Goal: Information Seeking & Learning: Learn about a topic

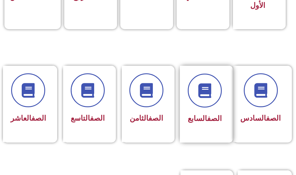
scroll to position [264, 0]
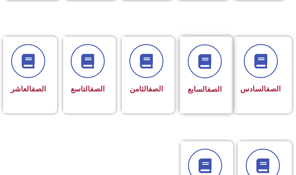
click at [205, 96] on div "الصف السابع" at bounding box center [204, 90] width 34 height 14
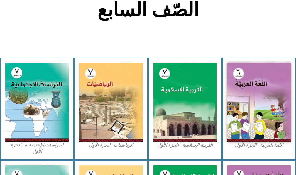
scroll to position [205, 0]
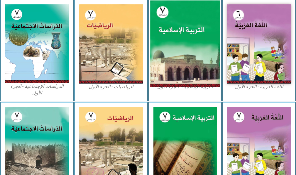
click at [216, 54] on img at bounding box center [185, 44] width 70 height 87
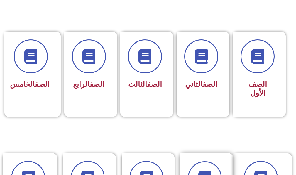
scroll to position [264, 0]
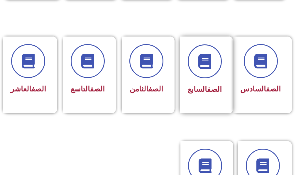
click at [212, 90] on link "الصف" at bounding box center [214, 89] width 15 height 8
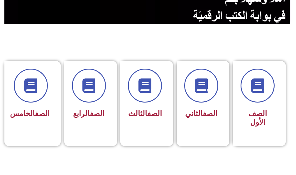
scroll to position [205, 0]
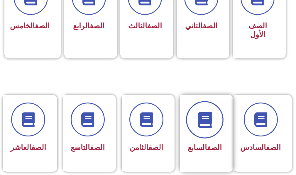
click at [207, 114] on icon at bounding box center [204, 120] width 16 height 16
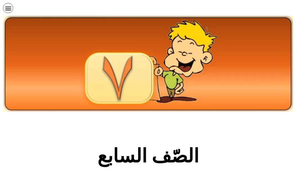
scroll to position [176, 0]
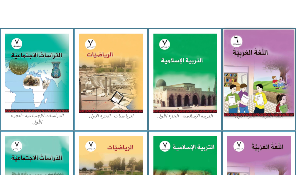
click at [241, 86] on img at bounding box center [259, 73] width 70 height 87
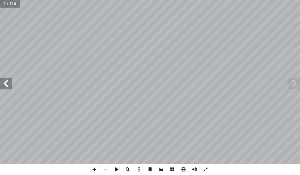
click at [9, 81] on span at bounding box center [6, 84] width 12 height 12
click at [8, 80] on span at bounding box center [6, 84] width 12 height 12
click at [8, 81] on span at bounding box center [6, 84] width 12 height 12
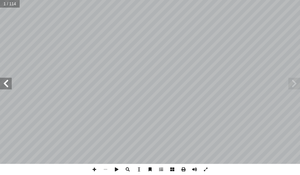
click at [8, 81] on span at bounding box center [6, 84] width 12 height 12
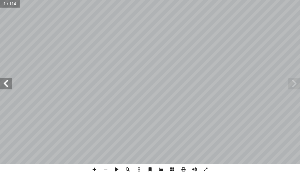
click at [8, 81] on span at bounding box center [6, 84] width 12 height 12
click at [7, 81] on span at bounding box center [6, 84] width 12 height 12
click at [6, 80] on span at bounding box center [6, 84] width 12 height 12
click at [3, 79] on span at bounding box center [6, 84] width 12 height 12
click at [3, 78] on span at bounding box center [6, 84] width 12 height 12
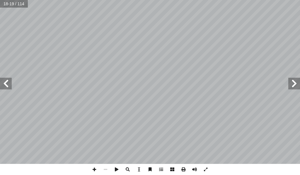
click at [10, 88] on span at bounding box center [6, 84] width 12 height 12
click at [182, 115] on div "١٢ ا � ك َ ع ُ ة َ ين ِ د َ م ِ د َ ى ي َ ل َ ع ْ ت َ س � س � ا َ ت َ ين ِ خ � …" at bounding box center [150, 82] width 300 height 164
click at [6, 87] on span at bounding box center [6, 84] width 12 height 12
click at [6, 86] on span at bounding box center [6, 84] width 12 height 12
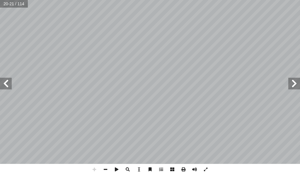
click at [6, 86] on span at bounding box center [6, 84] width 12 height 12
click at [7, 85] on span at bounding box center [6, 84] width 12 height 12
click at [108, 170] on span at bounding box center [105, 169] width 11 height 11
click at [108, 168] on span at bounding box center [105, 169] width 11 height 11
click at [10, 87] on span at bounding box center [6, 84] width 12 height 12
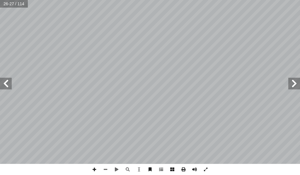
click at [5, 82] on span at bounding box center [6, 84] width 12 height 12
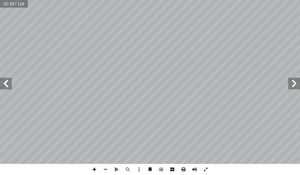
click at [5, 82] on span at bounding box center [6, 84] width 12 height 12
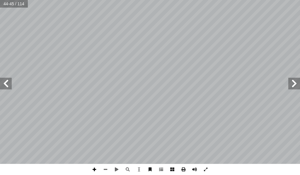
drag, startPoint x: 100, startPoint y: 165, endPoint x: 95, endPoint y: 165, distance: 4.4
click at [95, 165] on span at bounding box center [94, 169] width 11 height 11
click at [95, 168] on span at bounding box center [94, 169] width 11 height 11
click at [103, 167] on span at bounding box center [105, 169] width 11 height 11
